Goal: Find specific page/section: Find specific page/section

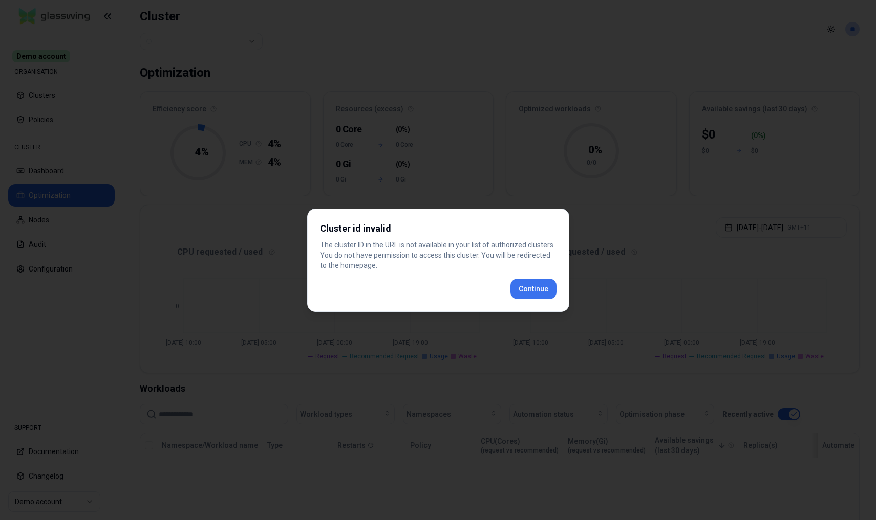
click at [537, 290] on div "Cluster id invalid The cluster ID in the URL is not available in your list of a…" at bounding box center [438, 260] width 262 height 103
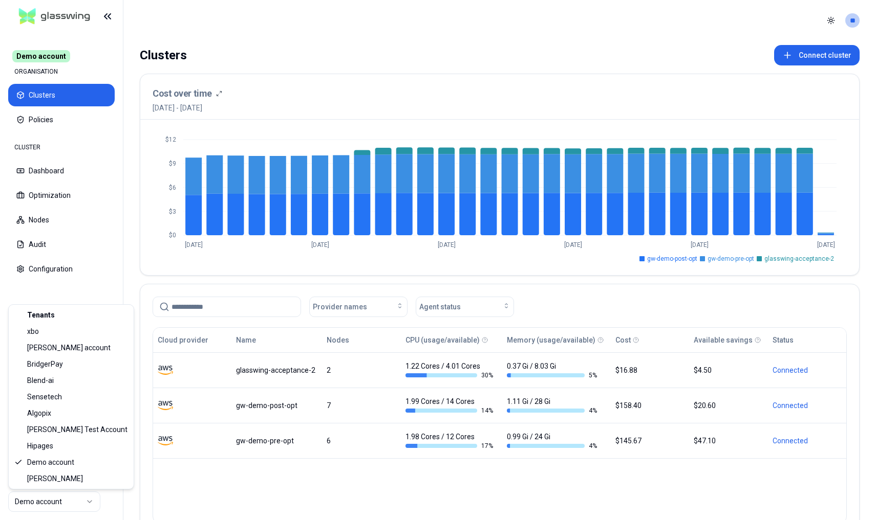
click at [75, 498] on html "Demo account ORGANISATION Clusters Policies CLUSTER Dashboard Optimization Node…" at bounding box center [438, 260] width 876 height 520
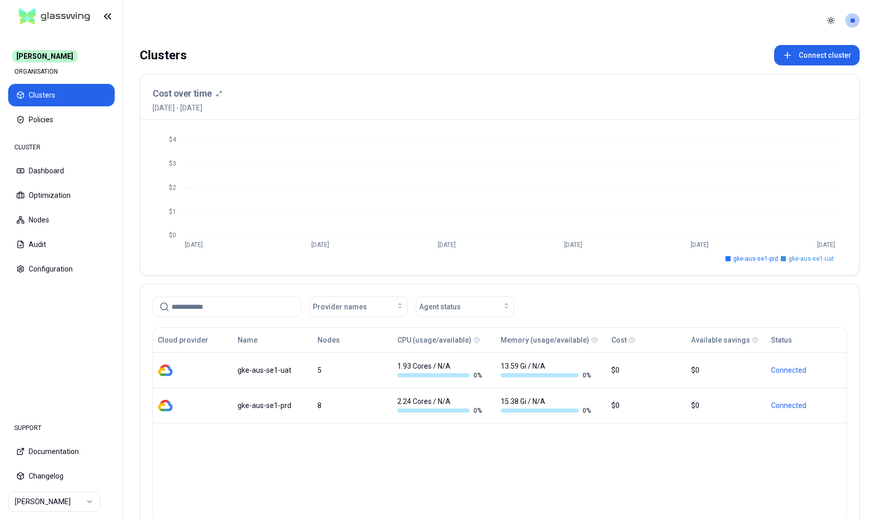
click at [118, 468] on html "Carma ORGANISATION Clusters Policies CLUSTER Dashboard Optimization Nodes Audit…" at bounding box center [438, 260] width 876 height 520
